Goal: Navigation & Orientation: Find specific page/section

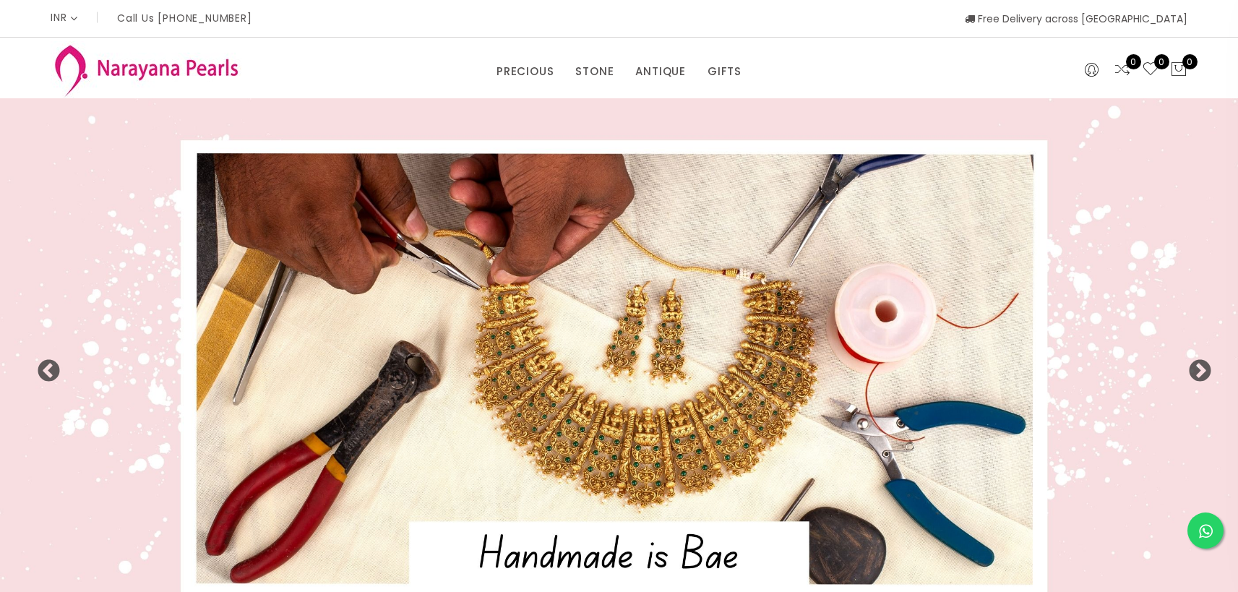
select select "INR"
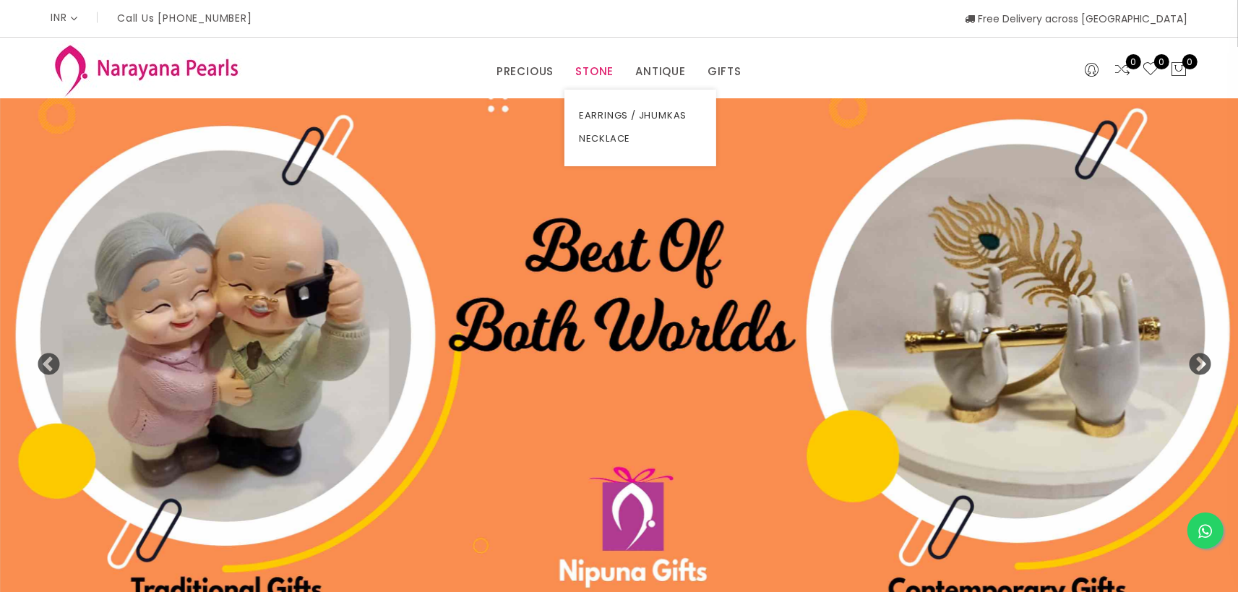
click at [601, 69] on link "STONE" at bounding box center [594, 72] width 38 height 22
click at [603, 136] on link "NECKLACE" at bounding box center [640, 138] width 123 height 23
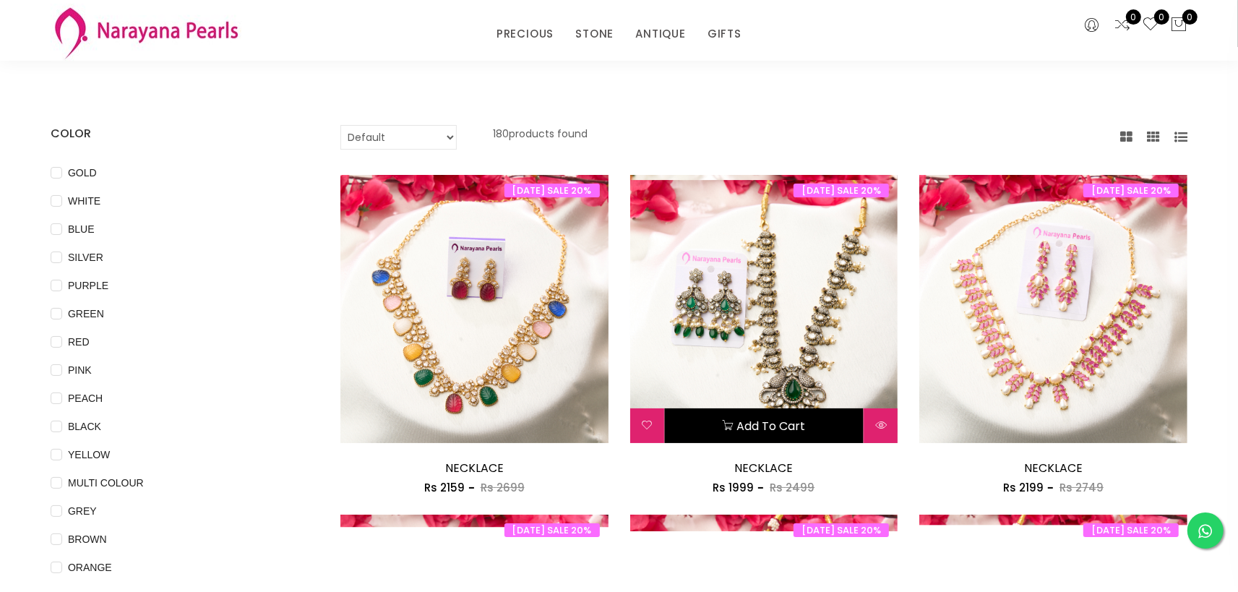
scroll to position [79, 0]
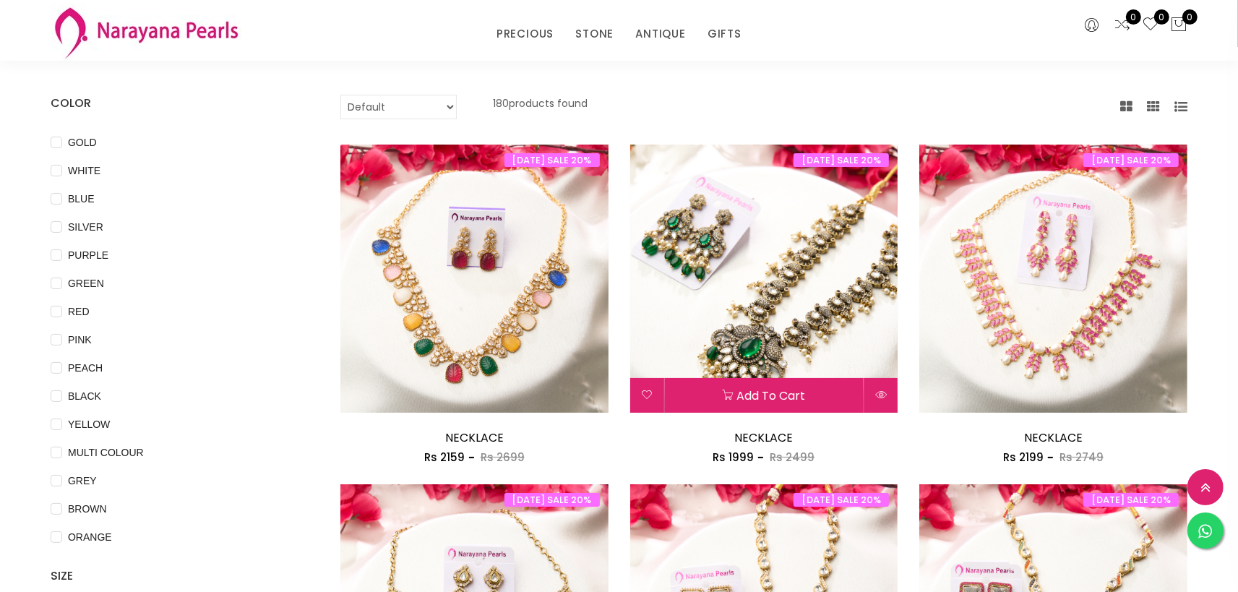
click at [722, 233] on img at bounding box center [764, 278] width 268 height 268
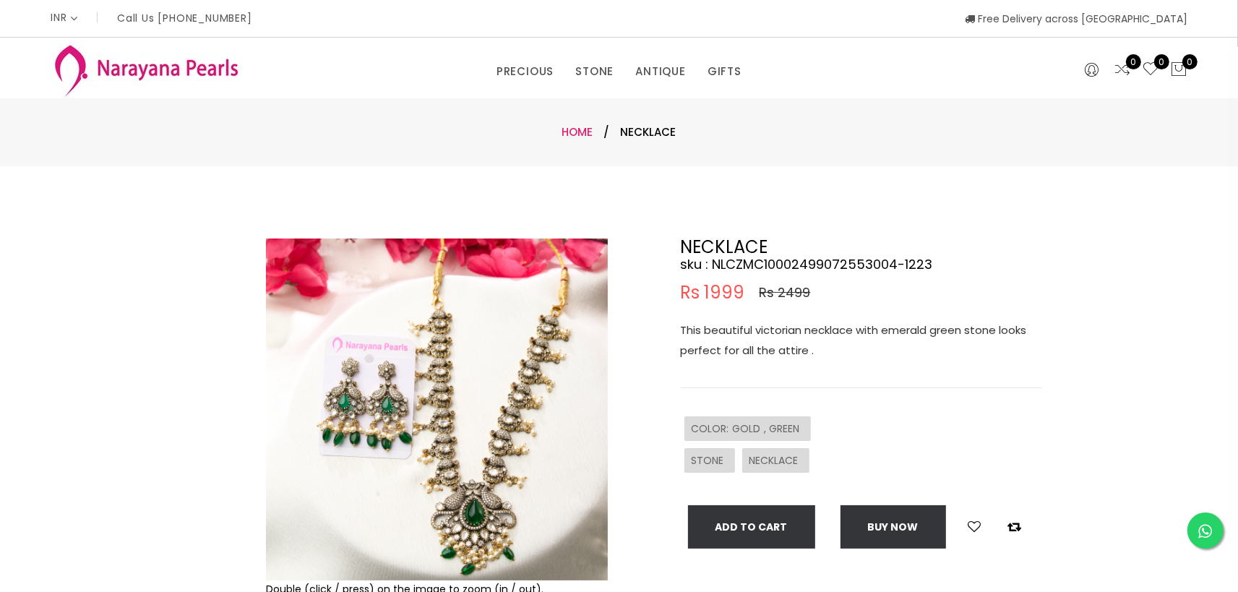
click at [579, 131] on link "Home" at bounding box center [577, 131] width 31 height 15
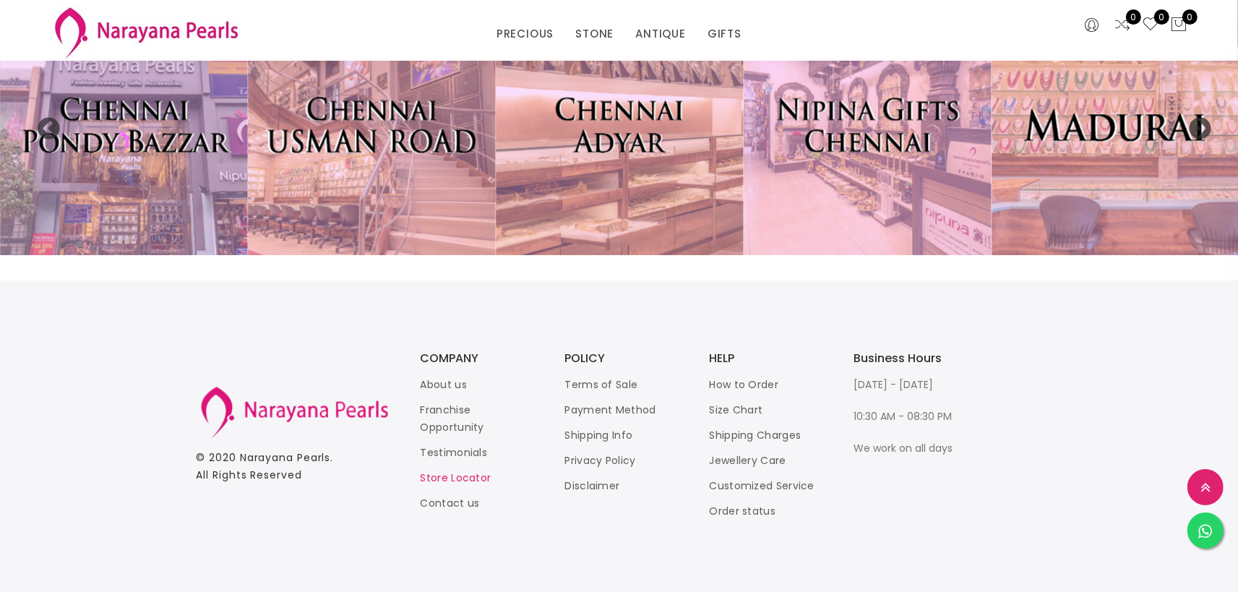
scroll to position [3401, 0]
click at [459, 478] on link "Store Locator" at bounding box center [455, 477] width 71 height 14
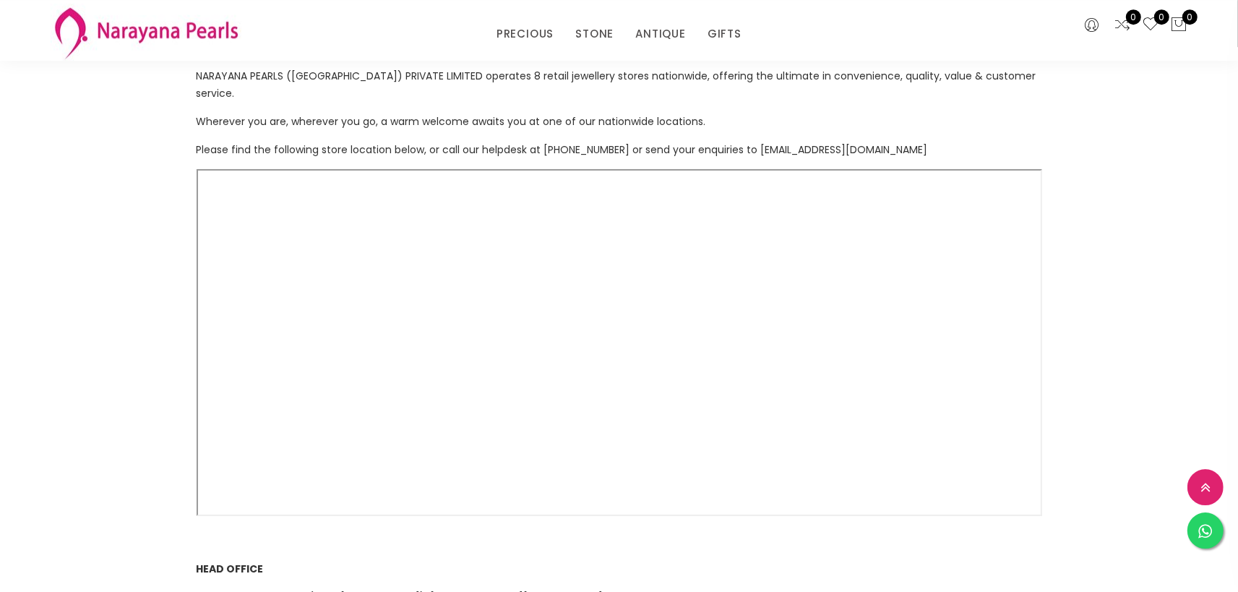
scroll to position [159, 0]
